Goal: Information Seeking & Learning: Find specific fact

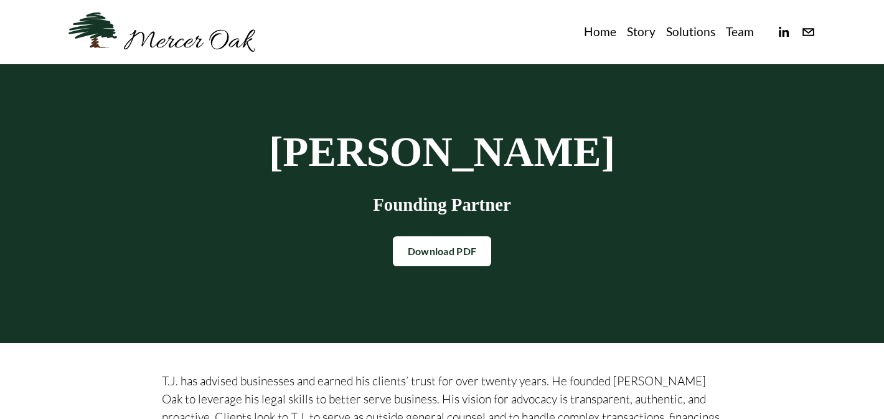
click at [643, 32] on link "Story" at bounding box center [641, 32] width 29 height 21
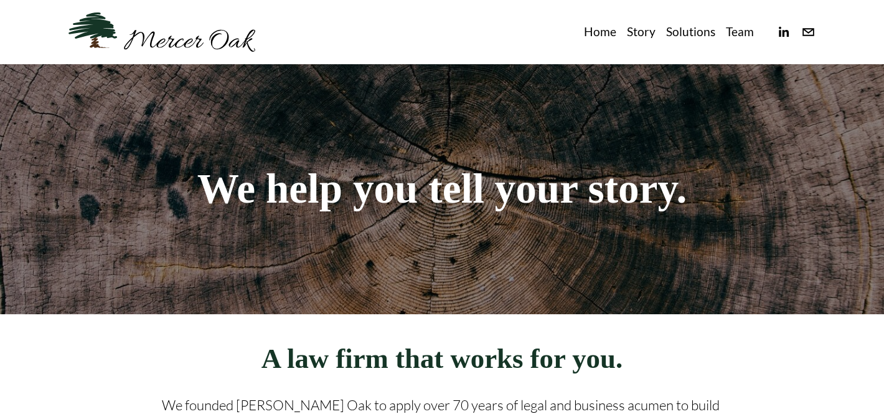
click at [686, 31] on link "Solutions" at bounding box center [690, 32] width 49 height 21
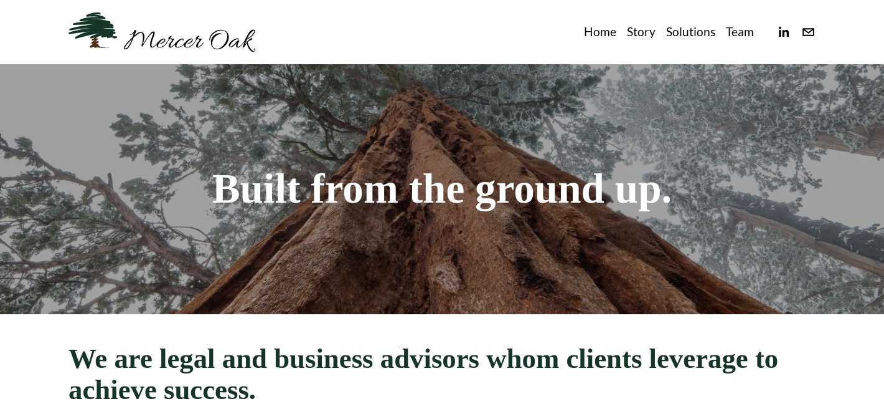
click at [745, 28] on link "Team" at bounding box center [740, 32] width 28 height 21
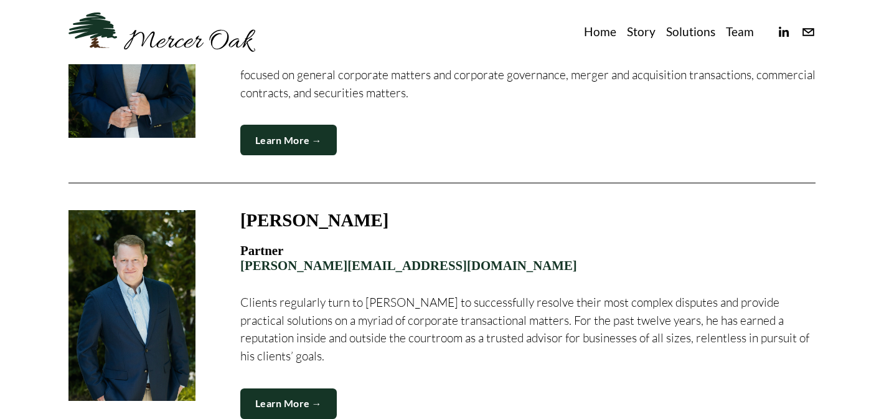
scroll to position [1233, 0]
click at [303, 389] on link "Learn More →" at bounding box center [288, 404] width 97 height 31
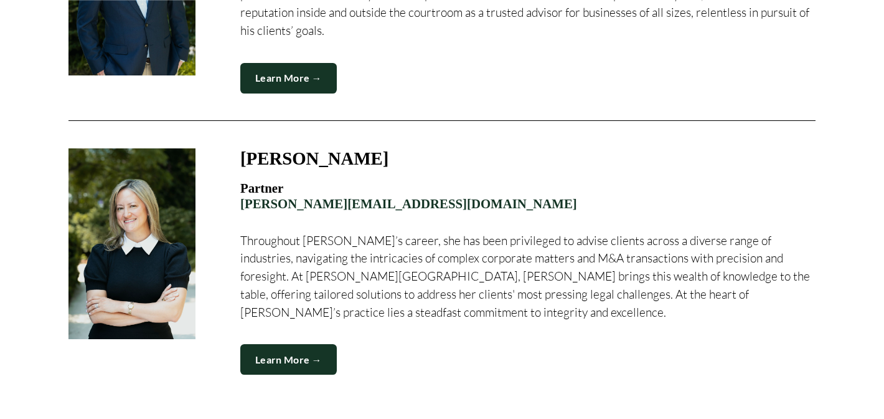
scroll to position [1559, 0]
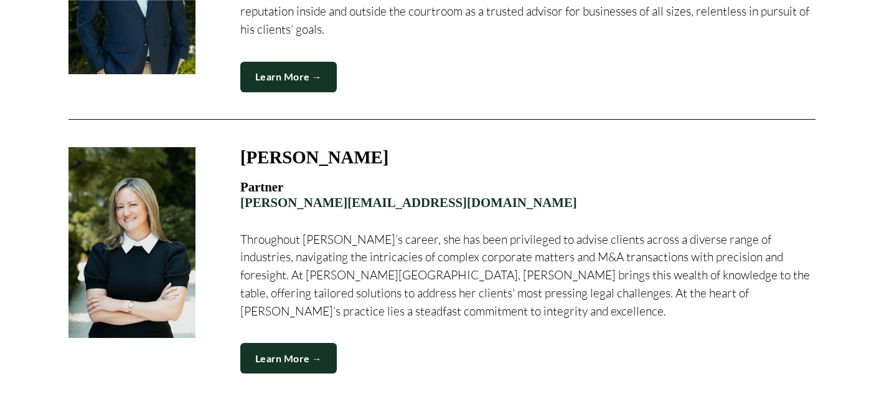
click at [315, 343] on link "Learn More →" at bounding box center [288, 358] width 97 height 31
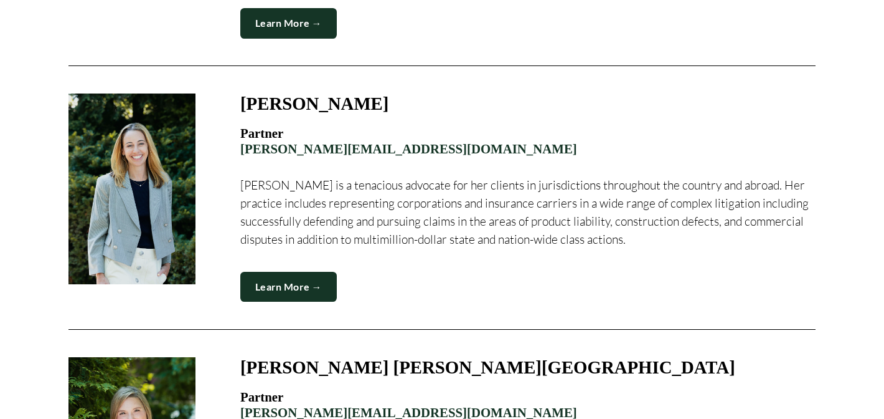
scroll to position [854, 0]
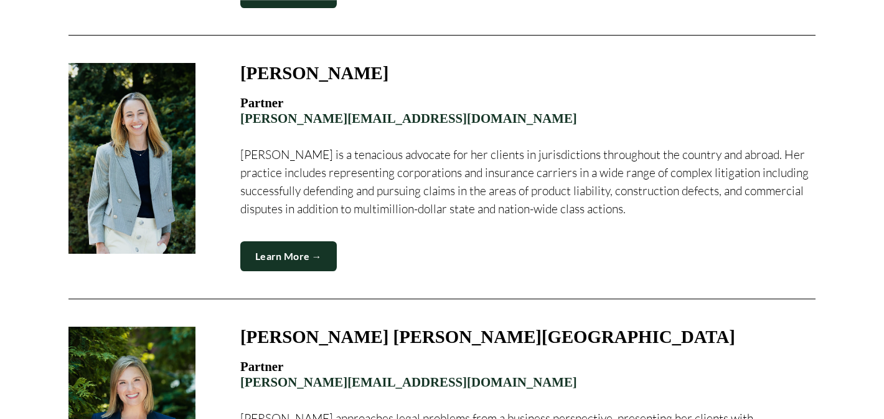
click at [298, 241] on link "Learn More →" at bounding box center [288, 256] width 97 height 31
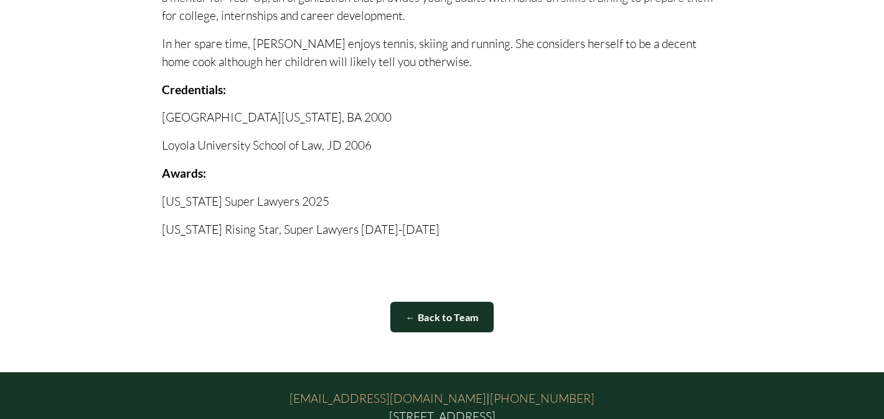
scroll to position [624, 0]
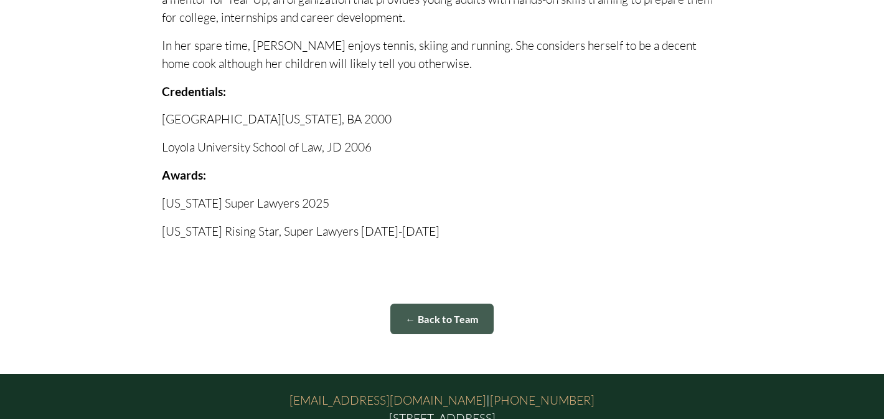
click at [422, 303] on link "← Back to Team" at bounding box center [441, 318] width 103 height 31
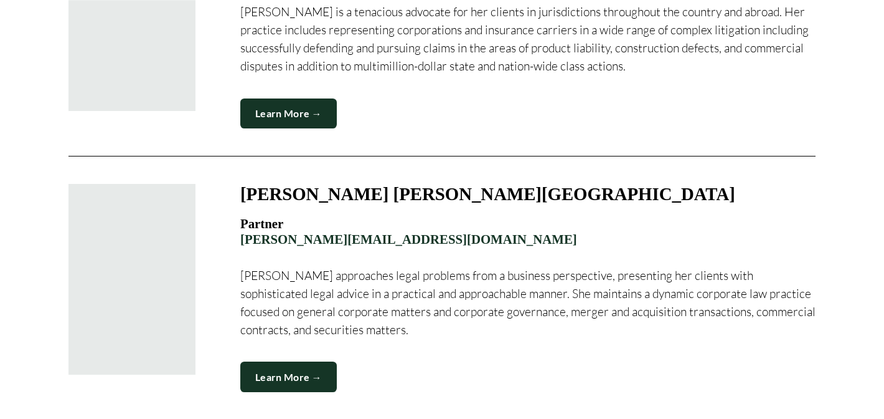
scroll to position [998, 0]
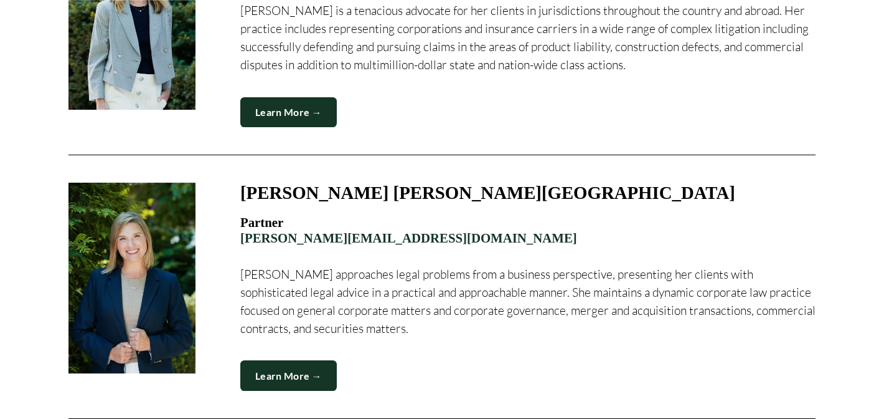
click at [315, 360] on link "Learn More →" at bounding box center [288, 375] width 97 height 31
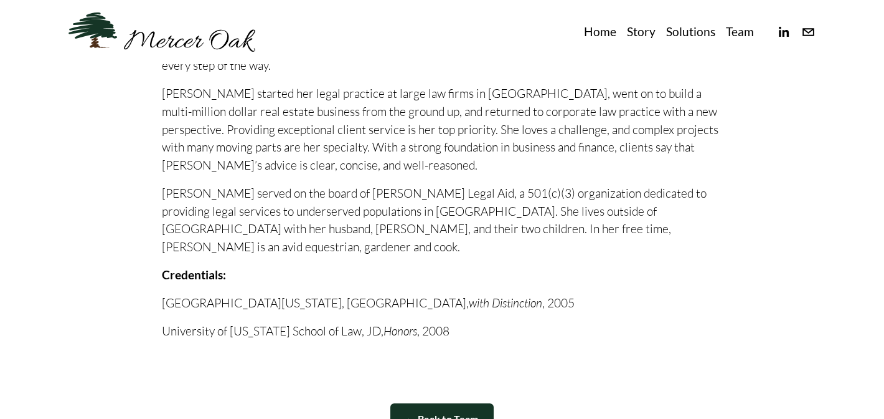
scroll to position [740, 0]
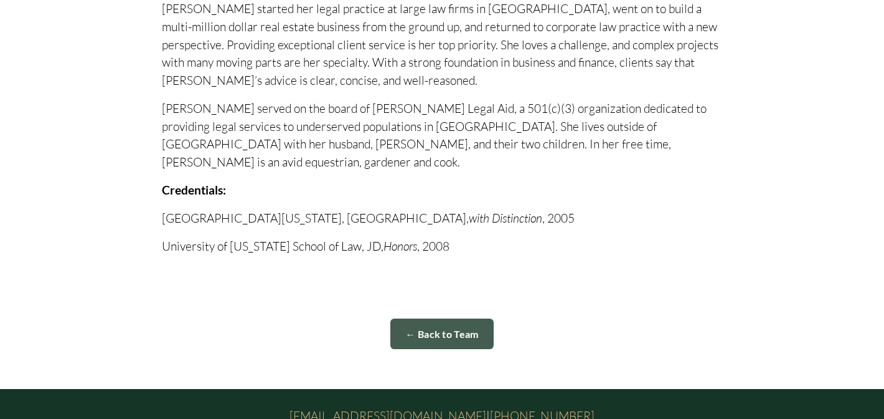
click at [429, 318] on link "← Back to Team" at bounding box center [441, 333] width 103 height 31
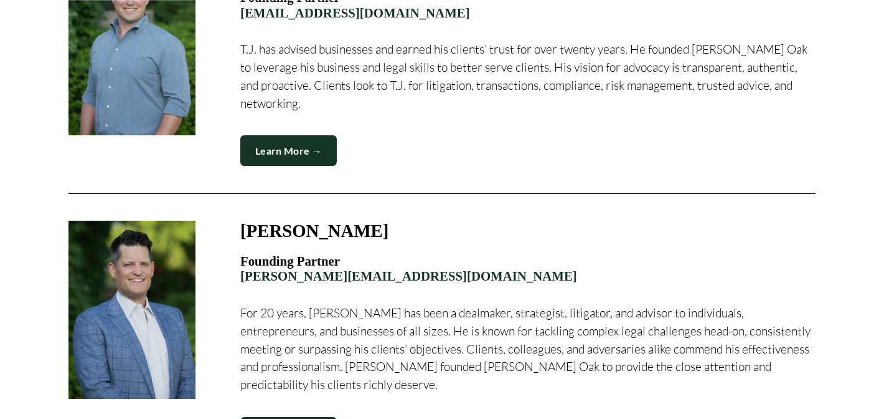
scroll to position [487, 0]
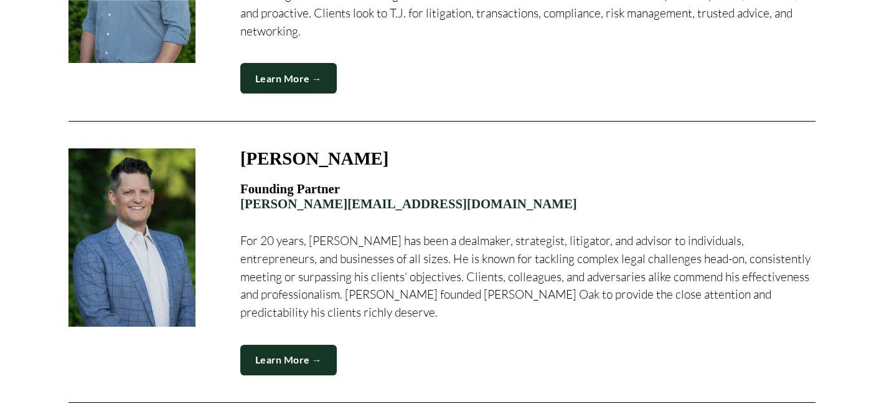
click at [319, 344] on link "Learn More →" at bounding box center [288, 359] width 97 height 31
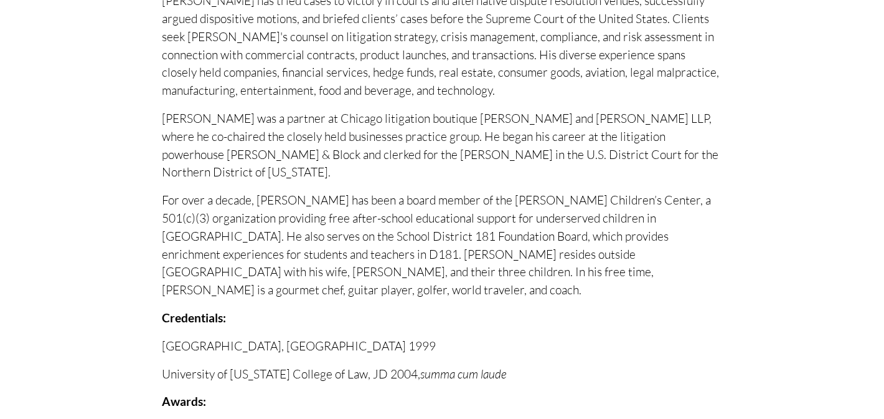
scroll to position [636, 0]
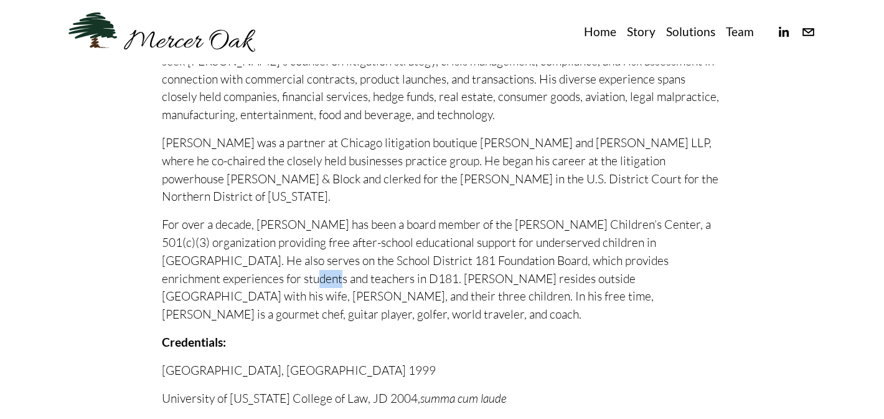
drag, startPoint x: 247, startPoint y: 260, endPoint x: 220, endPoint y: 259, distance: 26.8
click at [220, 260] on p "For over a decade, [PERSON_NAME] has been a board member of the [PERSON_NAME] C…" at bounding box center [442, 269] width 561 height 108
drag, startPoint x: 422, startPoint y: 246, endPoint x: 234, endPoint y: 245, distance: 188.1
click at [234, 245] on p "For over a decade, [PERSON_NAME] has been a board member of the [PERSON_NAME] C…" at bounding box center [442, 269] width 561 height 108
copy p "School District 181 Foundation Board"
